Goal: Task Accomplishment & Management: Manage account settings

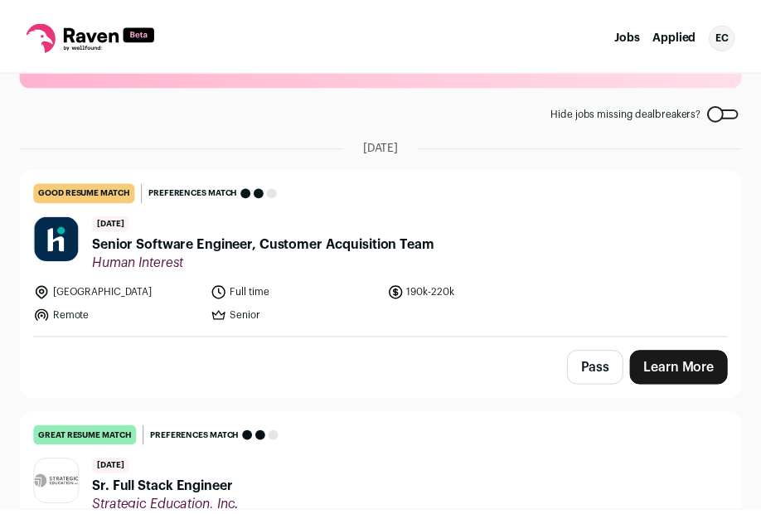
scroll to position [90, 0]
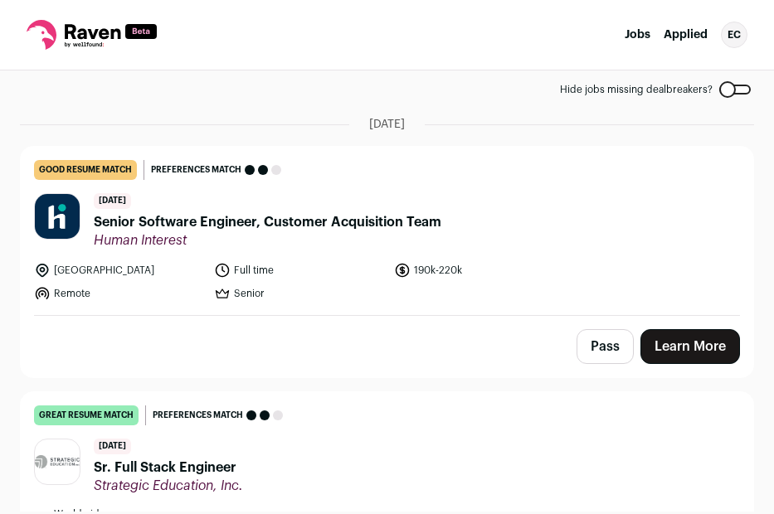
click at [740, 32] on div "EC" at bounding box center [734, 35] width 27 height 27
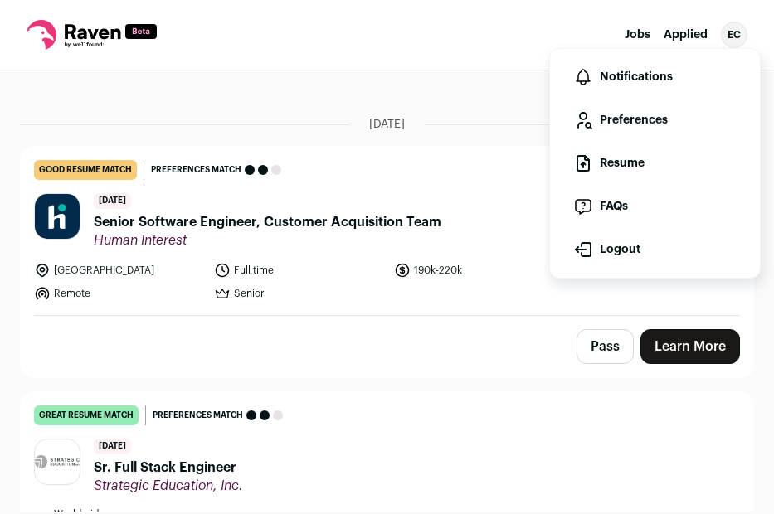
click at [646, 160] on link "Resume" at bounding box center [654, 164] width 183 height 40
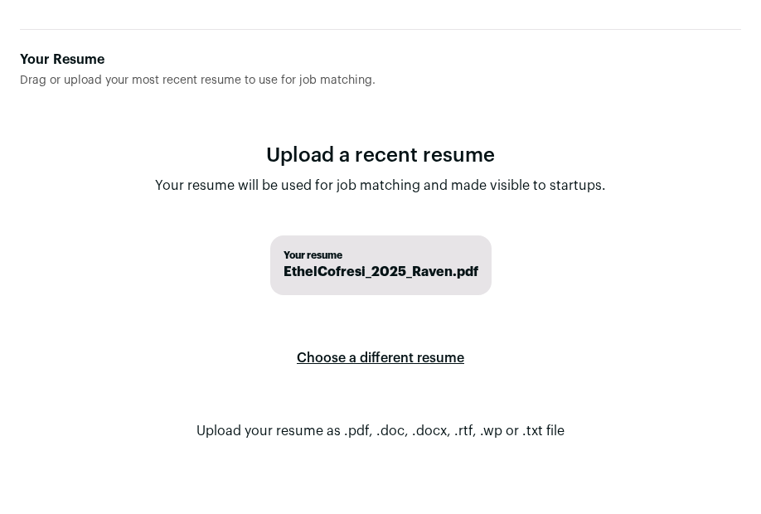
scroll to position [124, 0]
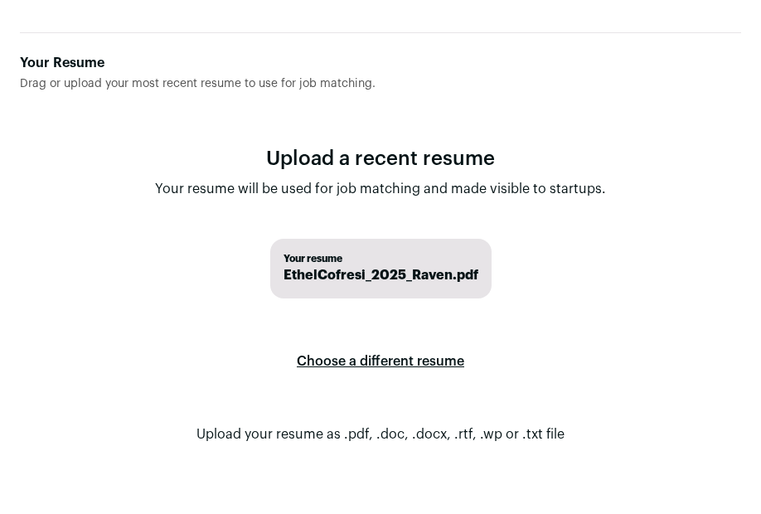
click at [428, 276] on span "EthelCofresi_2025_Raven.pdf" at bounding box center [381, 275] width 195 height 20
click at [334, 362] on label "Choose a different resume" at bounding box center [381, 361] width 168 height 46
click at [0, 0] on input "Your Resume Drag or upload your most recent resume to use for job matching." at bounding box center [0, 0] width 0 height 0
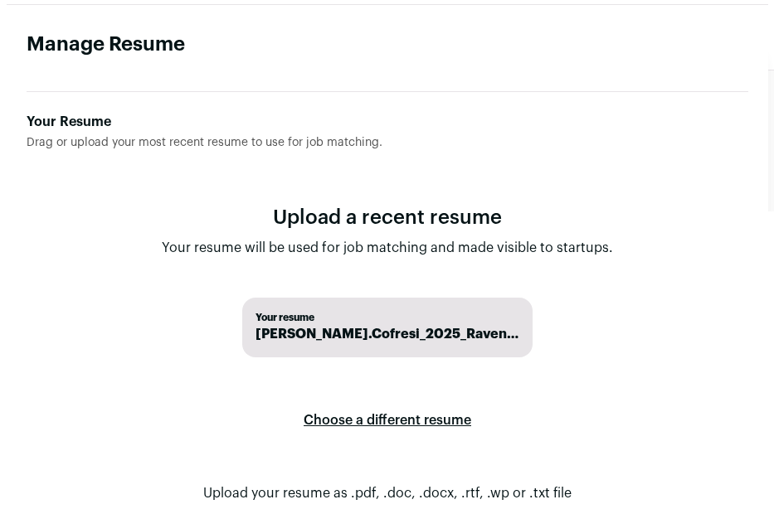
scroll to position [0, 0]
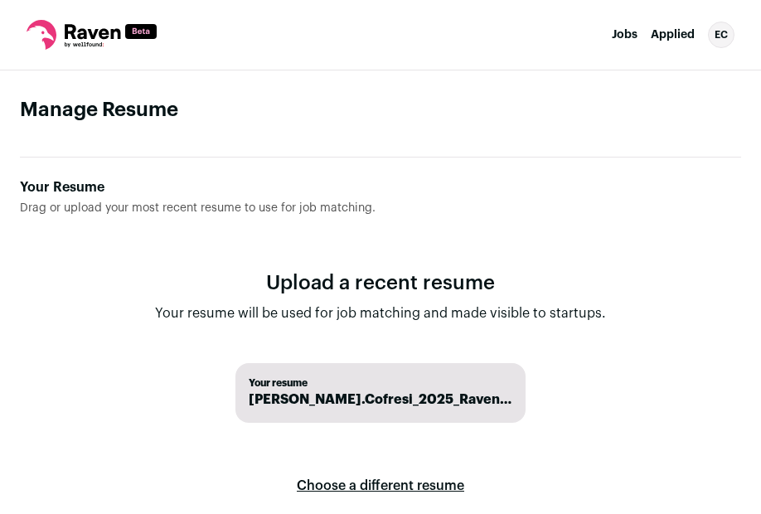
click at [620, 36] on link "Jobs" at bounding box center [625, 35] width 26 height 12
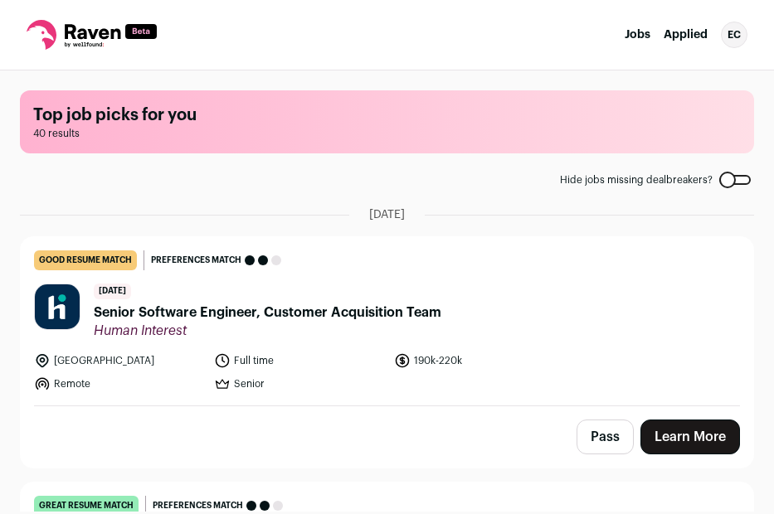
click at [663, 32] on ul "Jobs Applied" at bounding box center [666, 35] width 83 height 17
click at [637, 38] on link "Jobs" at bounding box center [638, 35] width 26 height 12
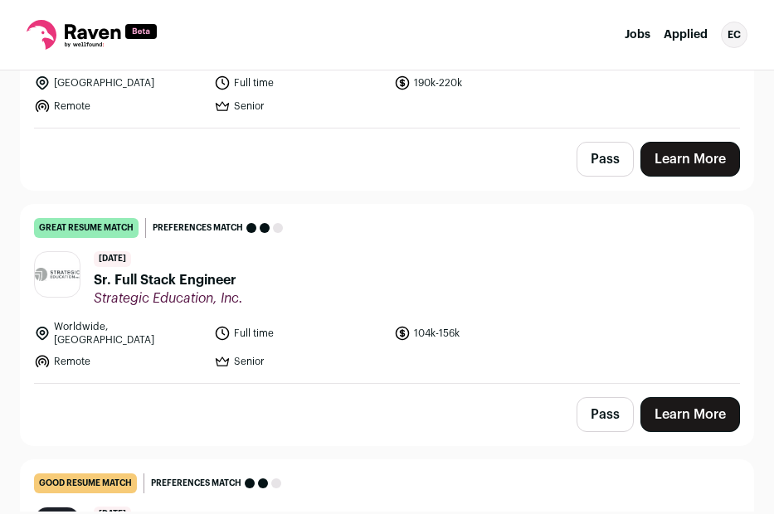
scroll to position [277, 0]
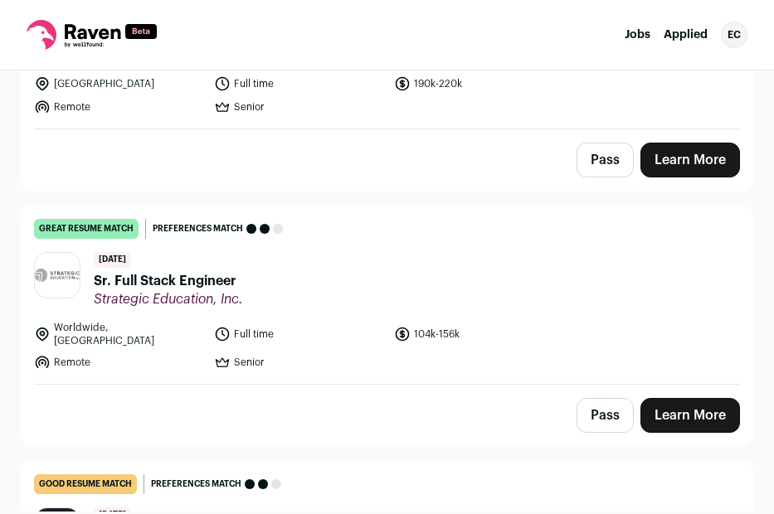
click at [208, 285] on span "Sr. Full Stack Engineer" at bounding box center [168, 281] width 149 height 20
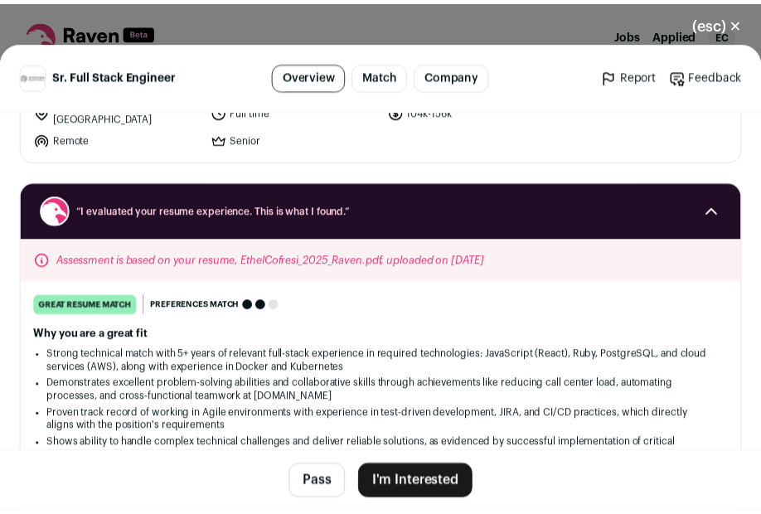
scroll to position [182, 0]
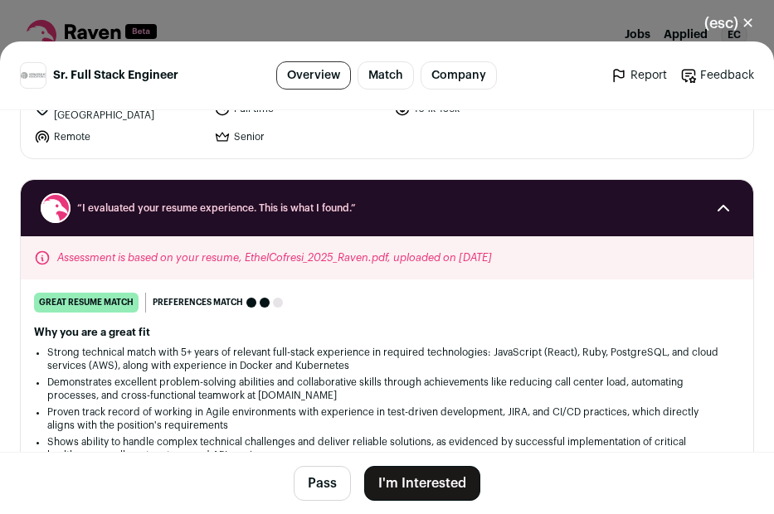
click at [745, 26] on button "(esc) ✕" at bounding box center [729, 23] width 90 height 36
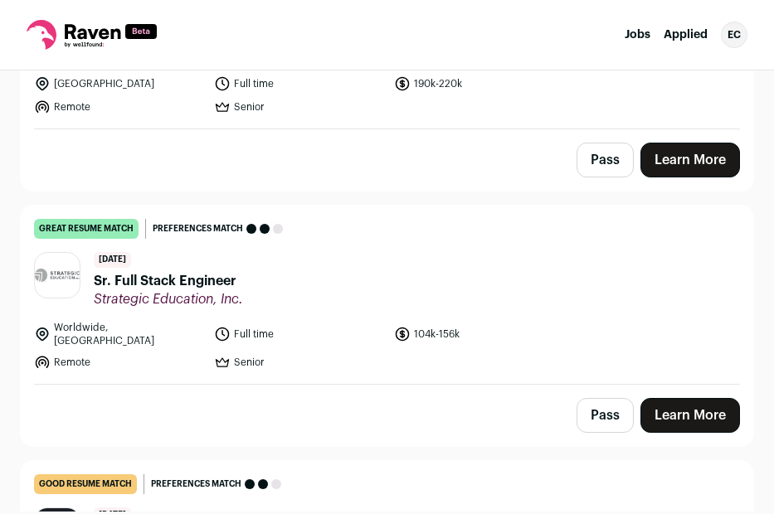
click at [731, 19] on nav "Jobs Applied EC Settings Notifications Preferences Resume FAQs Logout" at bounding box center [387, 35] width 774 height 71
click at [725, 32] on div "EC" at bounding box center [734, 35] width 27 height 27
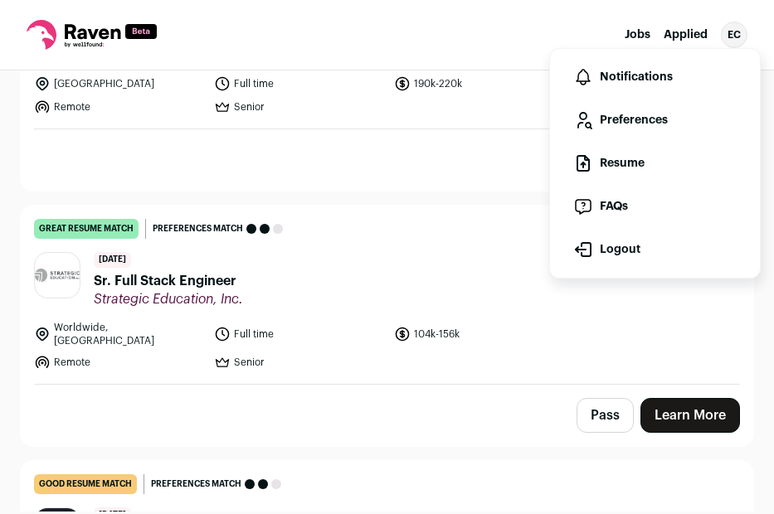
click at [625, 160] on link "Resume" at bounding box center [654, 164] width 183 height 40
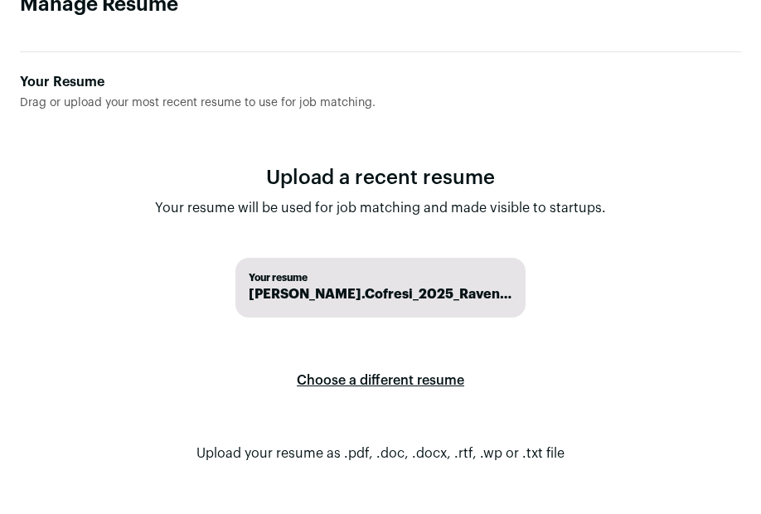
scroll to position [128, 0]
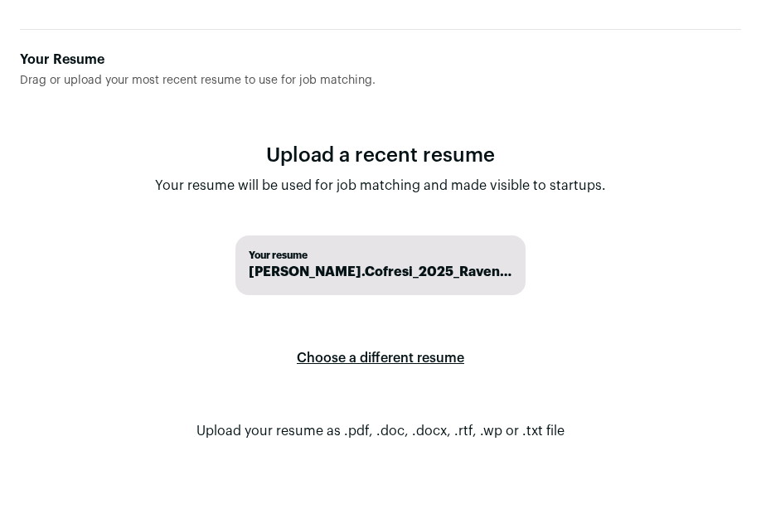
click at [400, 289] on div "Your resume Ethel.Cofresi_2025_Raven.pdf" at bounding box center [381, 266] width 290 height 60
click at [362, 358] on label "Choose a different resume" at bounding box center [381, 358] width 168 height 46
click at [0, 0] on input "Your Resume Drag or upload your most recent resume to use for job matching." at bounding box center [0, 0] width 0 height 0
click at [395, 290] on div "Your resume Ethel.Cofresi_2025_Raven.pdf" at bounding box center [381, 266] width 290 height 60
click at [391, 348] on label "Choose a different resume" at bounding box center [381, 358] width 168 height 46
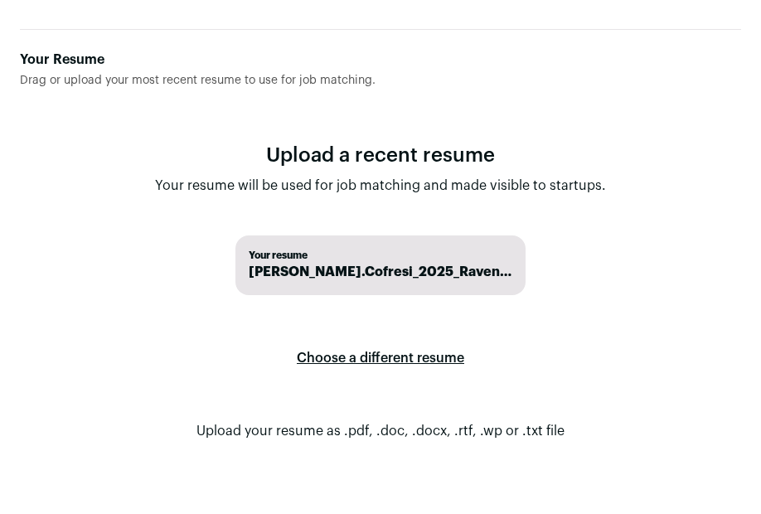
click at [0, 0] on input "Your Resume Drag or upload your most recent resume to use for job matching." at bounding box center [0, 0] width 0 height 0
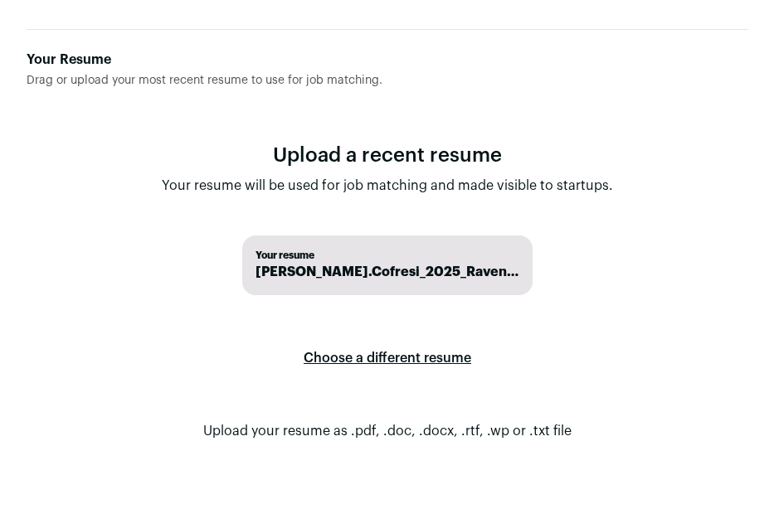
scroll to position [0, 0]
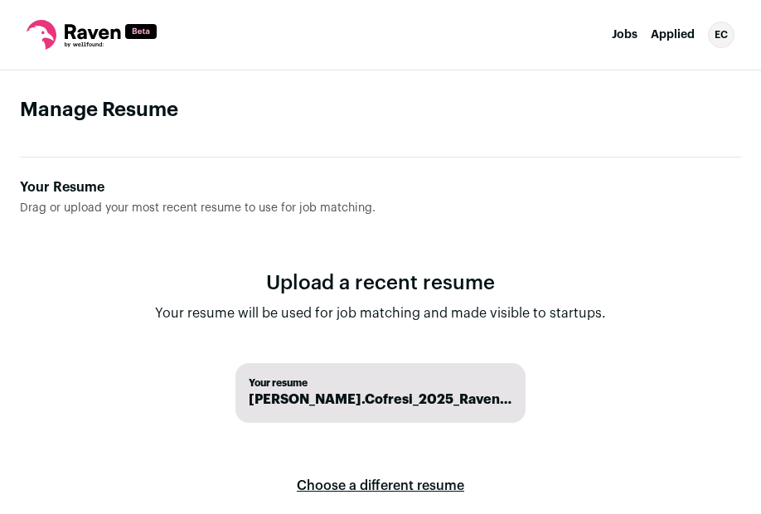
click at [625, 34] on link "Jobs" at bounding box center [625, 35] width 26 height 12
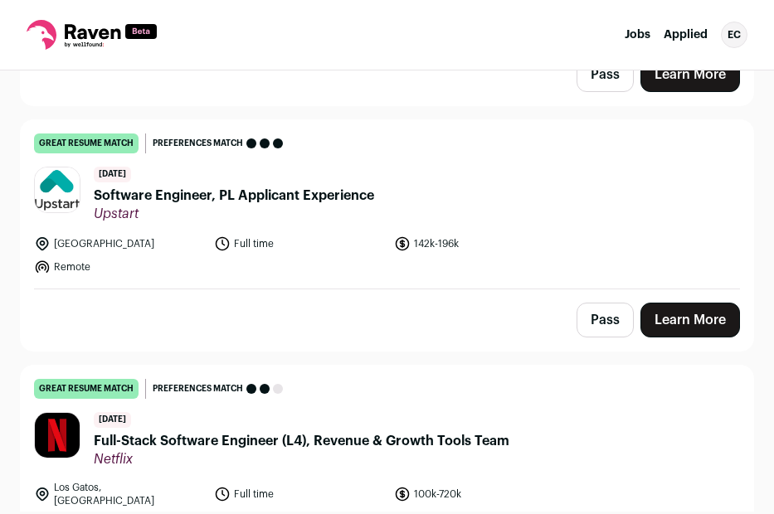
scroll to position [1111, 0]
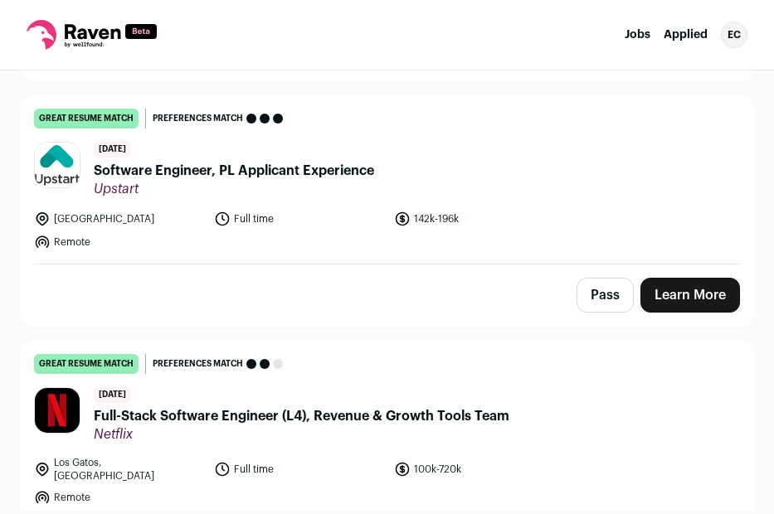
click at [280, 161] on span "Software Engineer, PL Applicant Experience" at bounding box center [234, 171] width 280 height 20
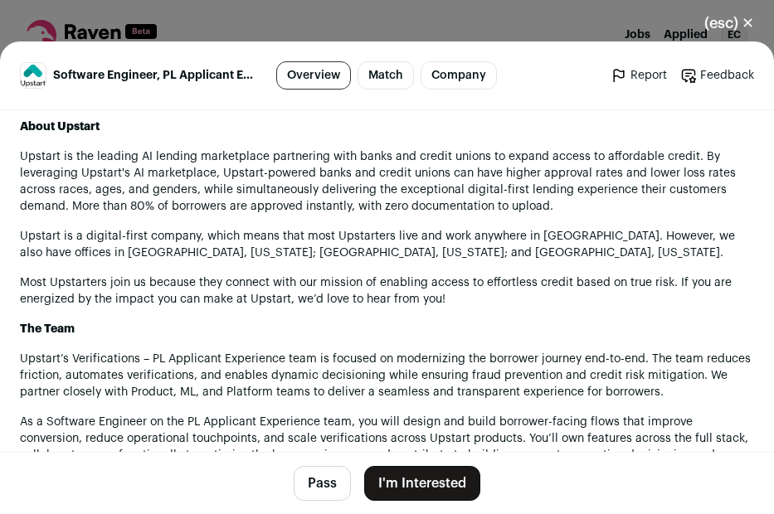
scroll to position [1050, 0]
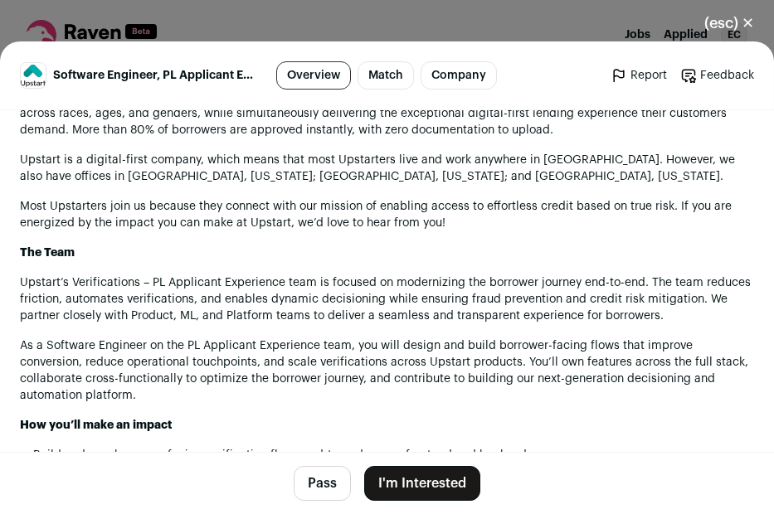
click at [750, 17] on button "(esc) ✕" at bounding box center [729, 23] width 90 height 36
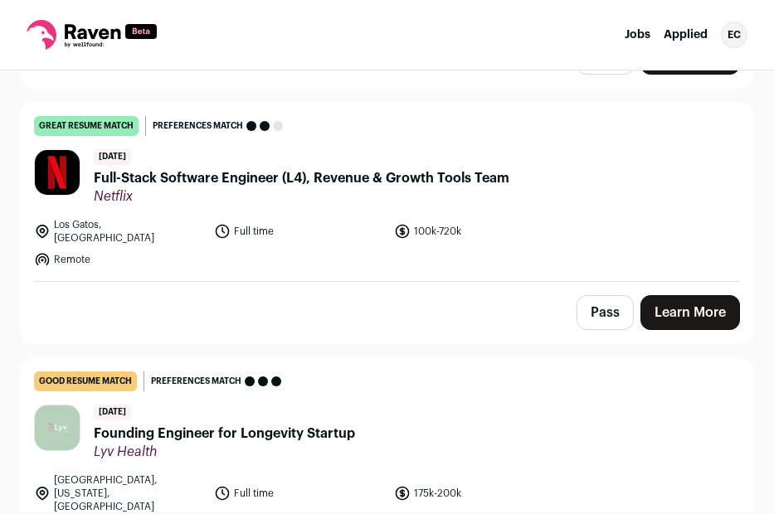
scroll to position [1701, 0]
